Goal: Check status: Check status

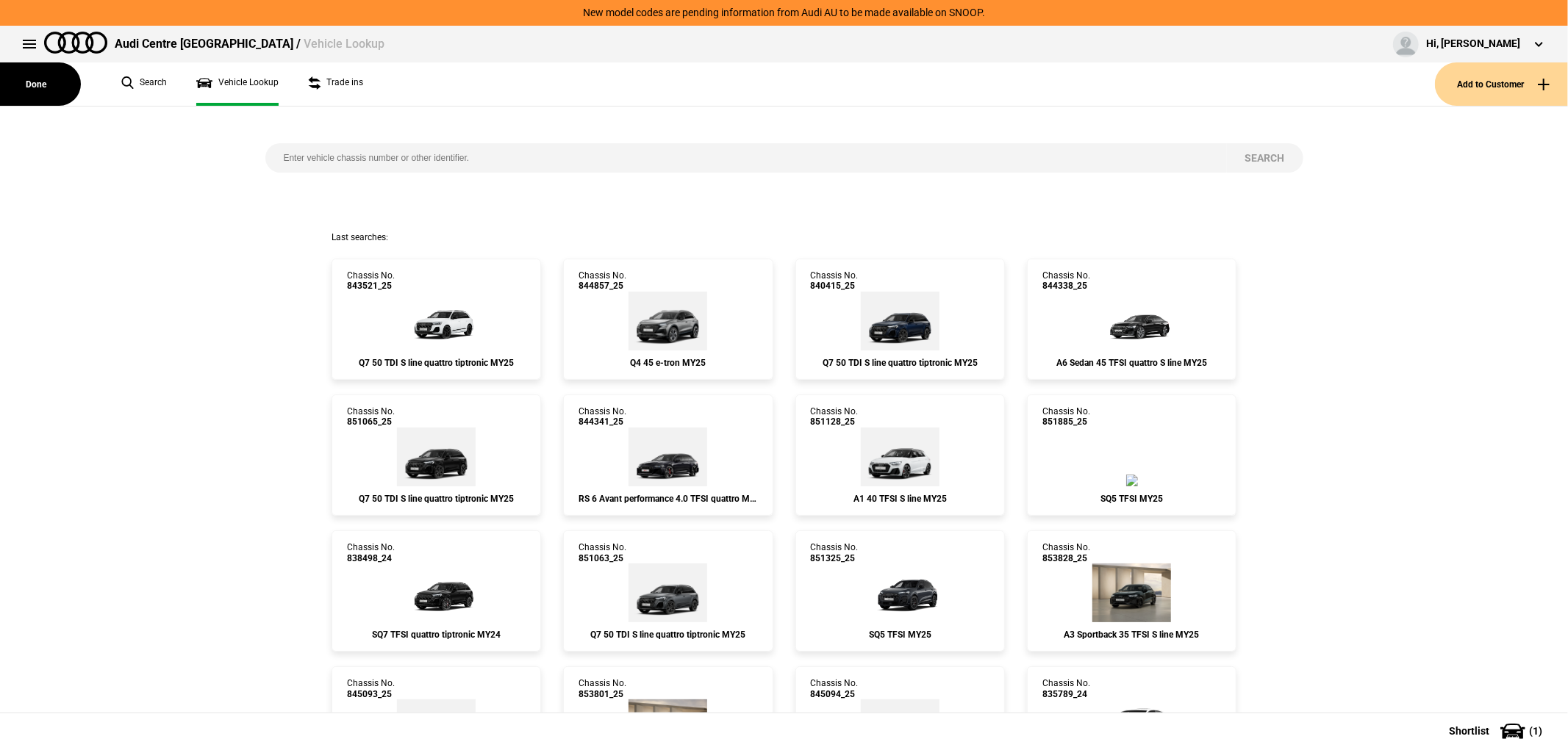
click at [673, 165] on input "search" at bounding box center [746, 157] width 961 height 29
paste input "851325"
type input "851325"
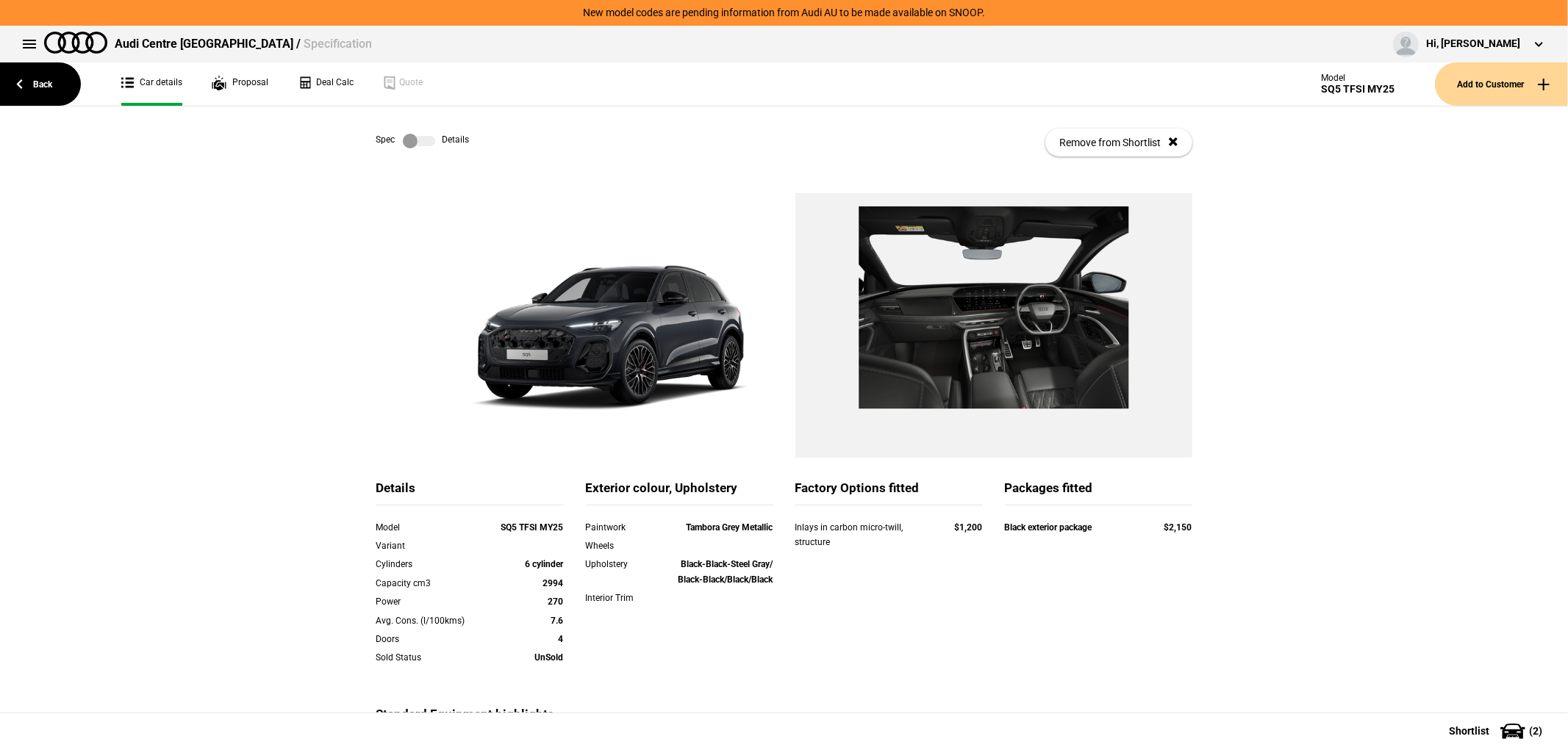
click at [428, 149] on div "Spec Details Remove from Shortlist" at bounding box center [784, 142] width 816 height 72
click at [427, 143] on label at bounding box center [419, 142] width 32 height 15
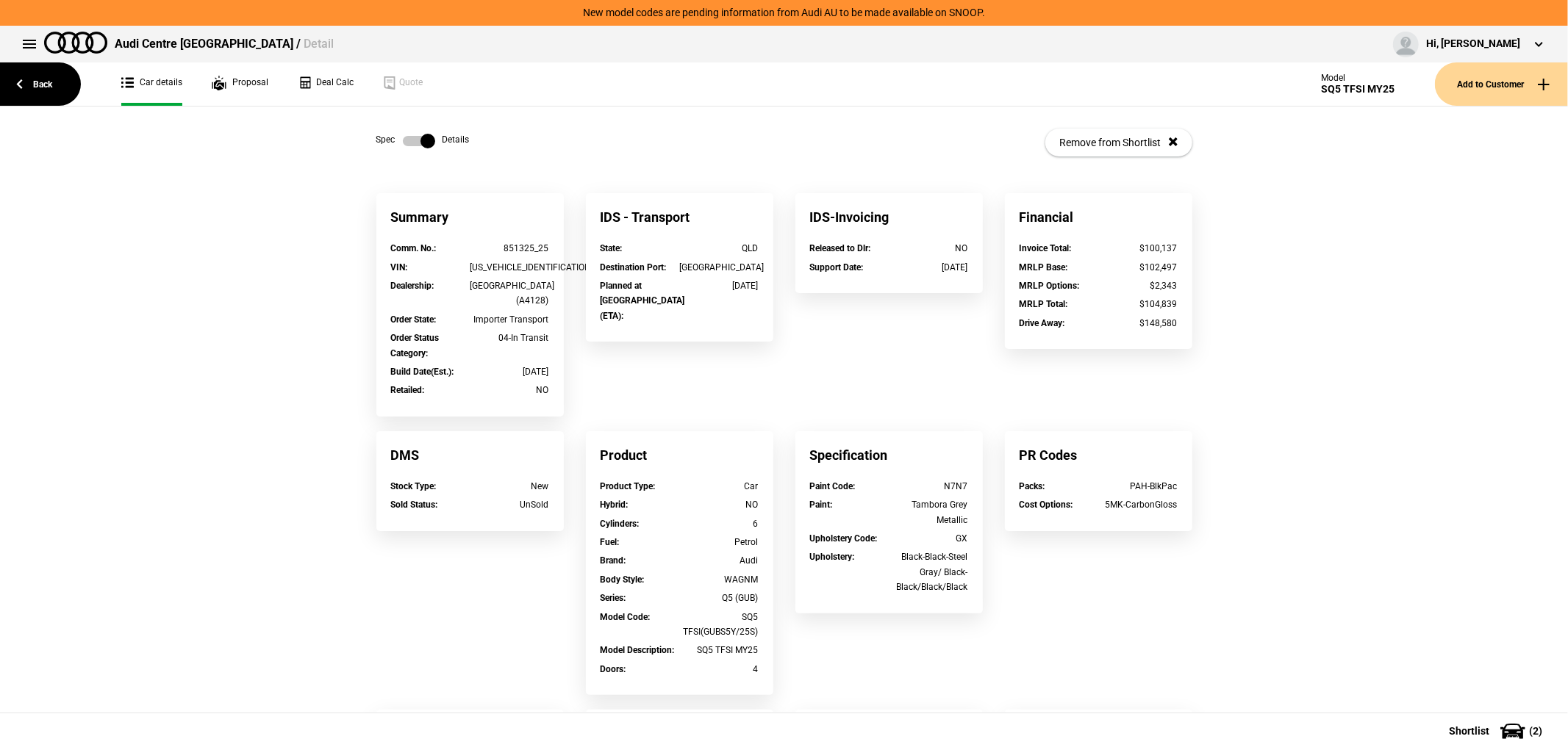
click at [414, 134] on label at bounding box center [419, 142] width 32 height 15
